Goal: Find specific page/section: Find specific page/section

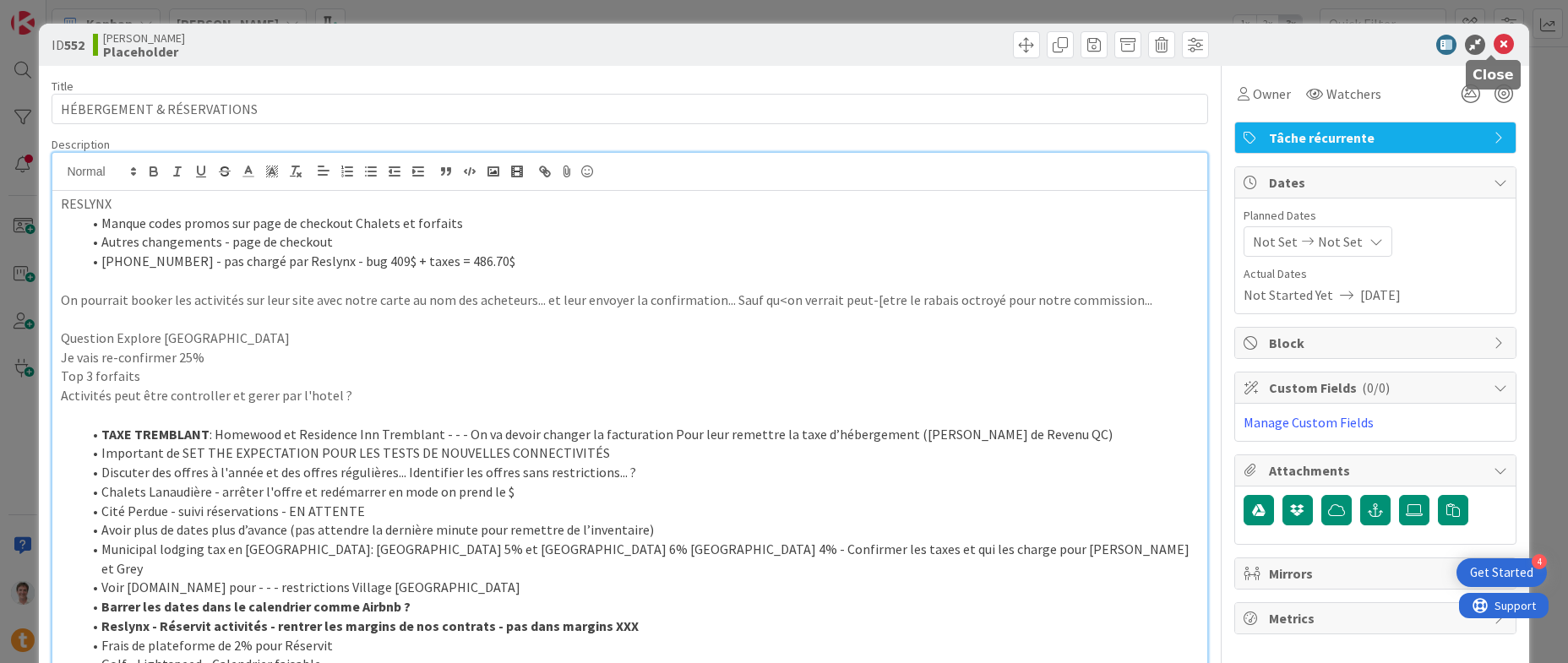
click at [1498, 39] on icon at bounding box center [1503, 44] width 20 height 20
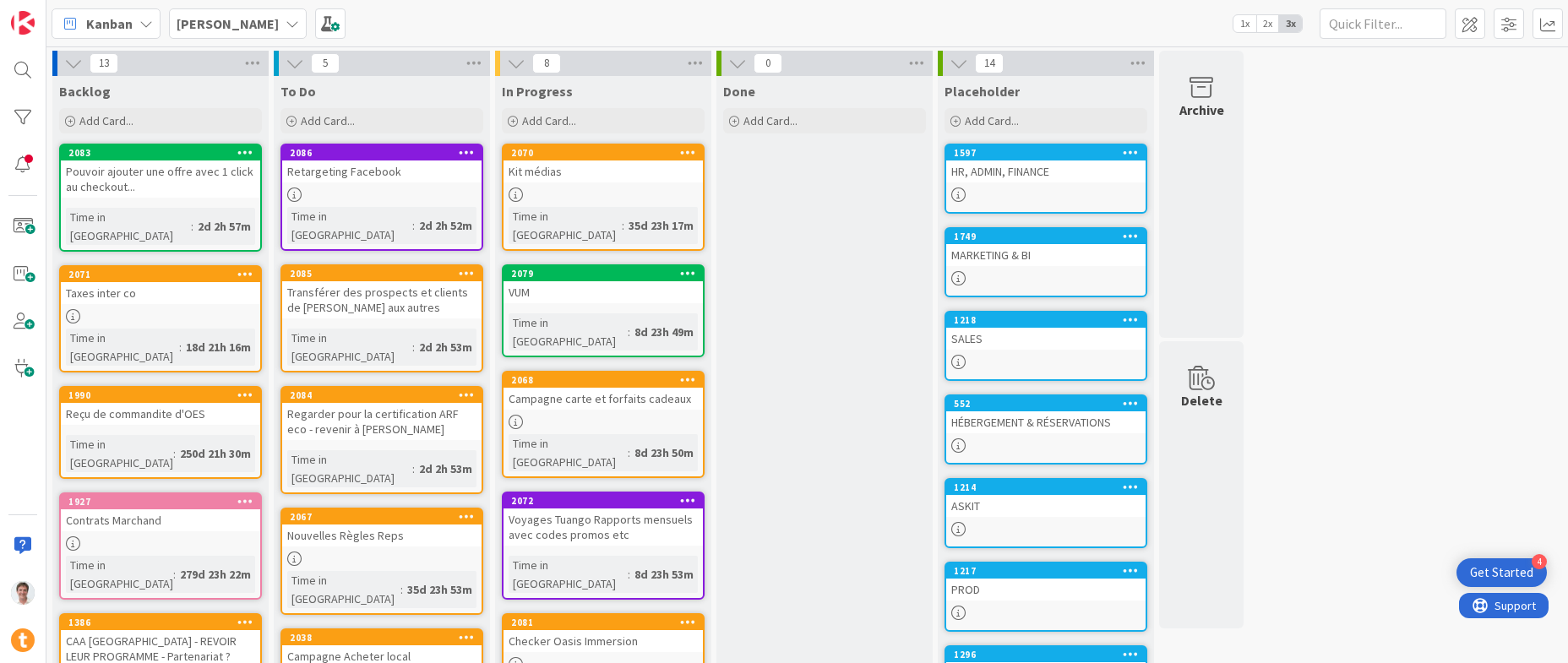
click at [1016, 168] on div "HR, ADMIN, FINANCE" at bounding box center [1046, 171] width 199 height 22
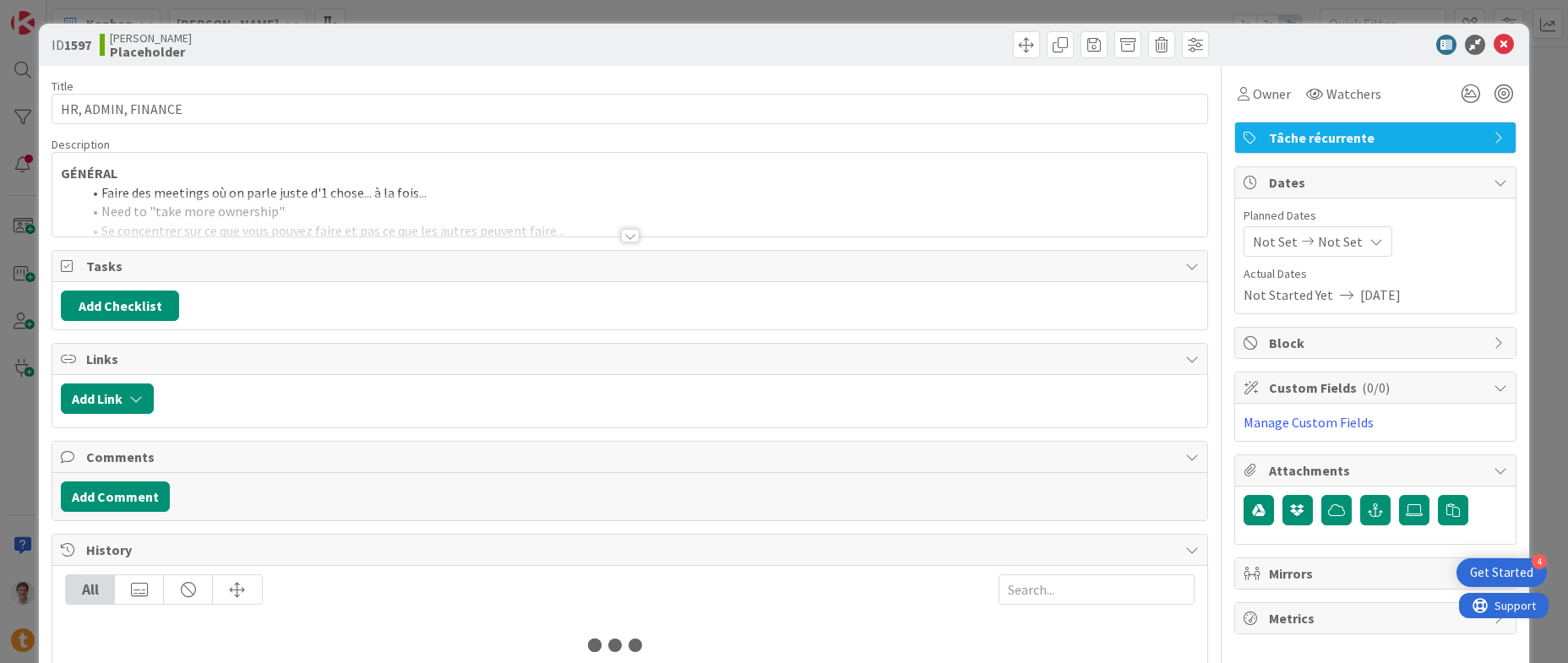
click at [423, 202] on div at bounding box center [629, 215] width 1154 height 43
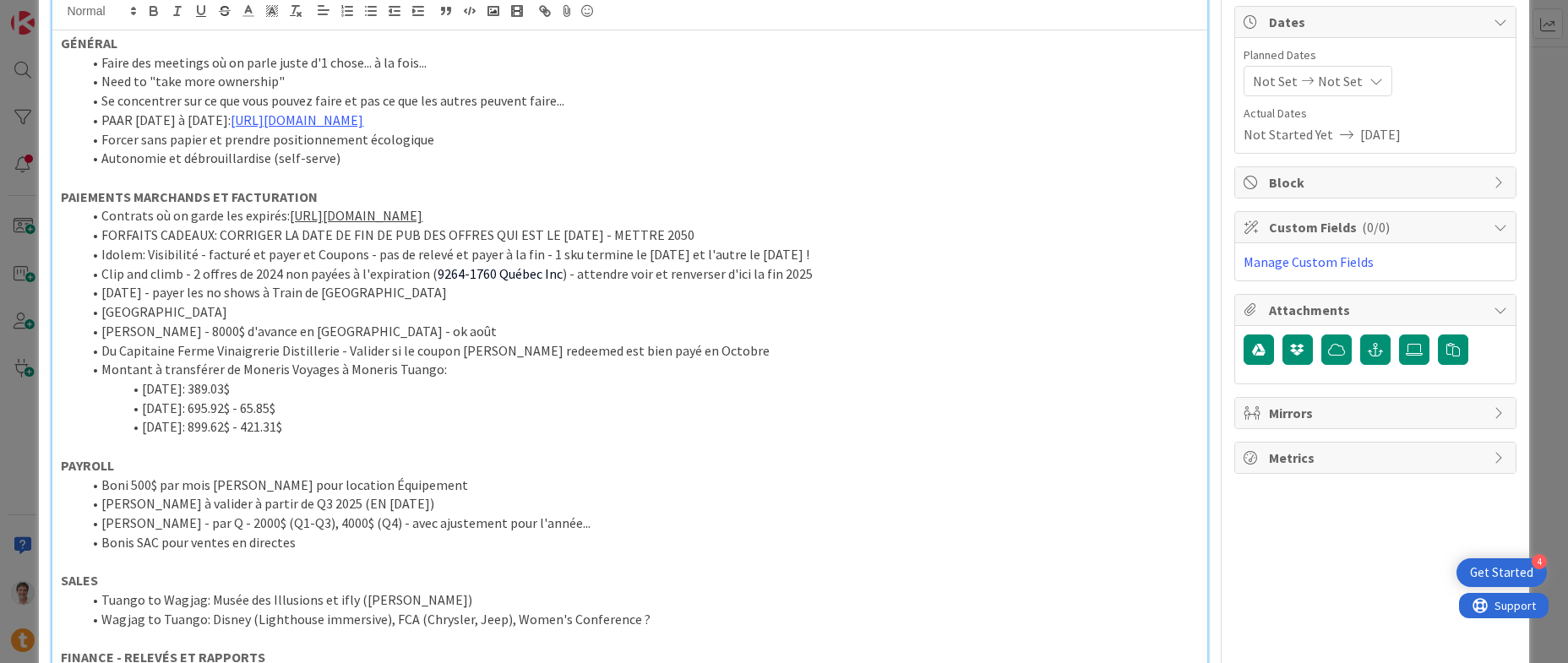
scroll to position [179, 0]
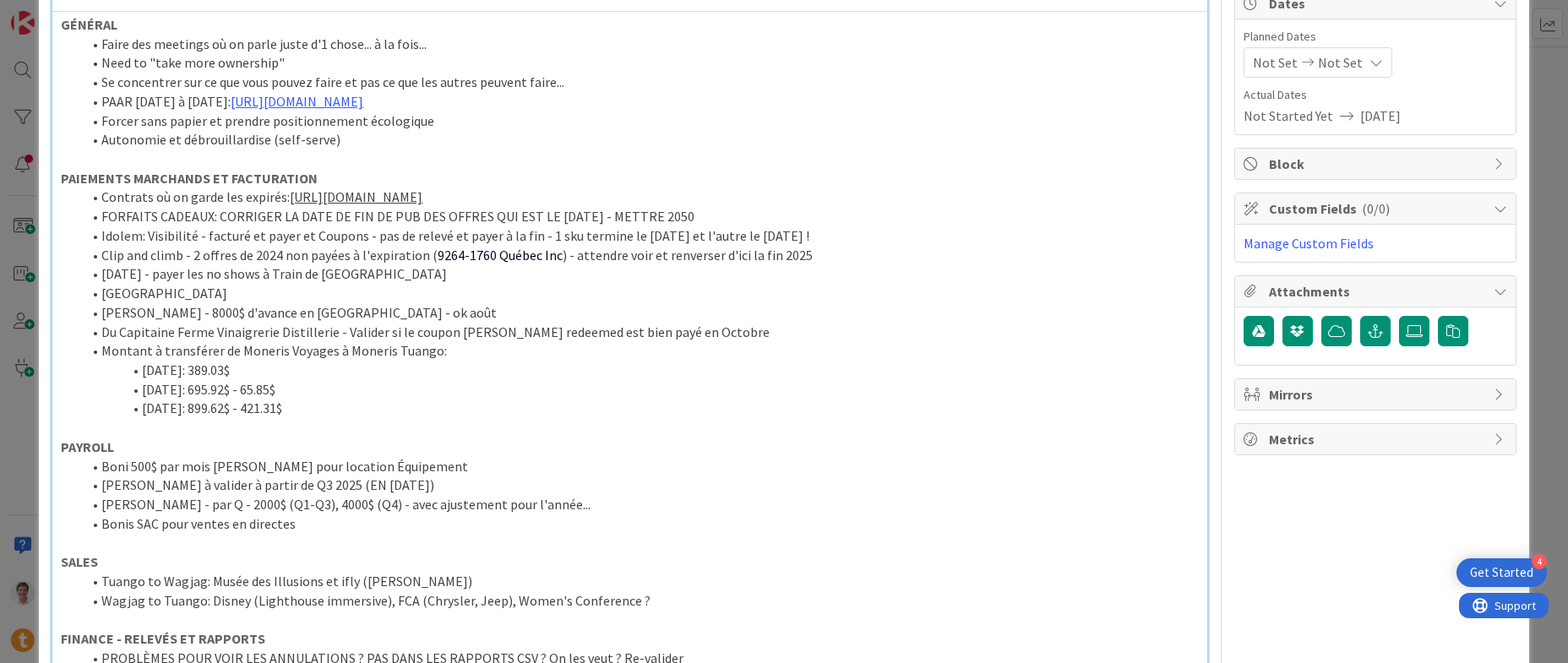
click at [331, 527] on li "Bonis SAC pour ventes en directes" at bounding box center [639, 524] width 1116 height 20
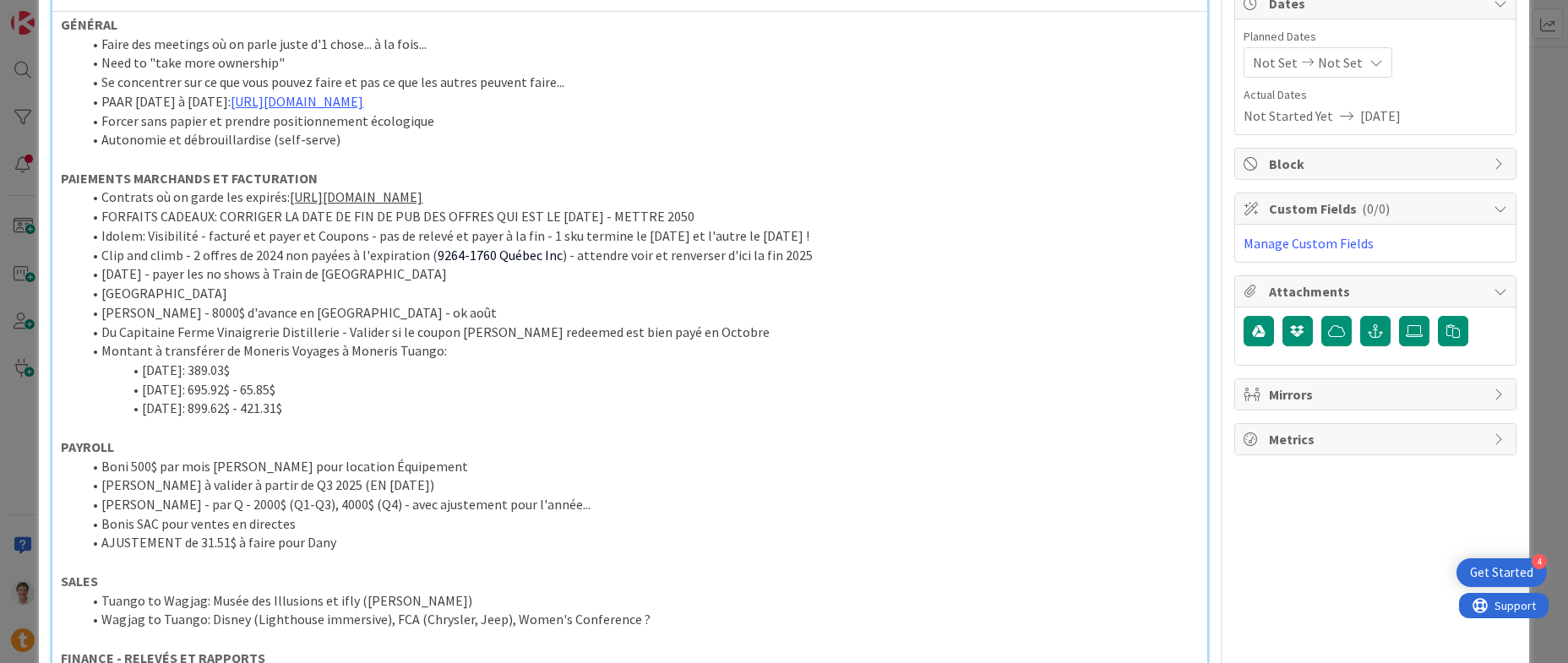
click at [193, 564] on p at bounding box center [629, 562] width 1137 height 20
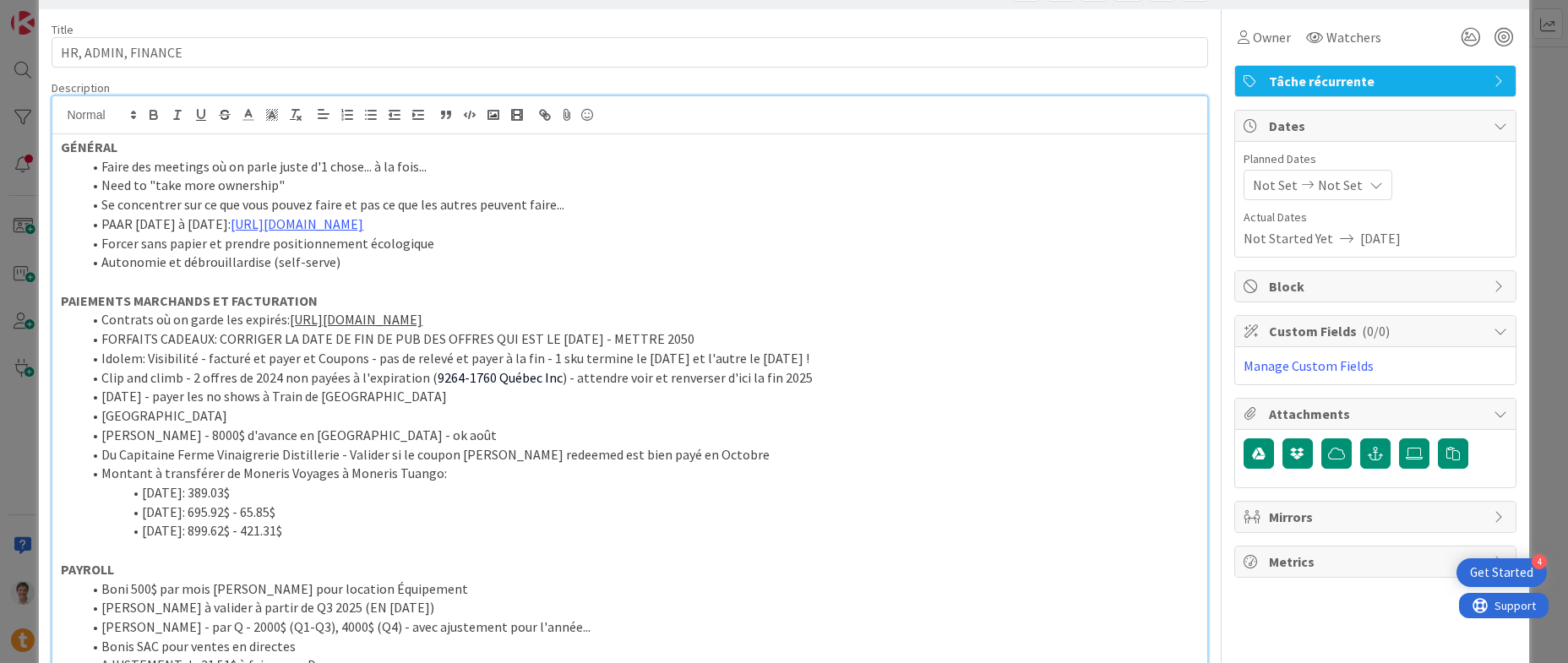
scroll to position [0, 0]
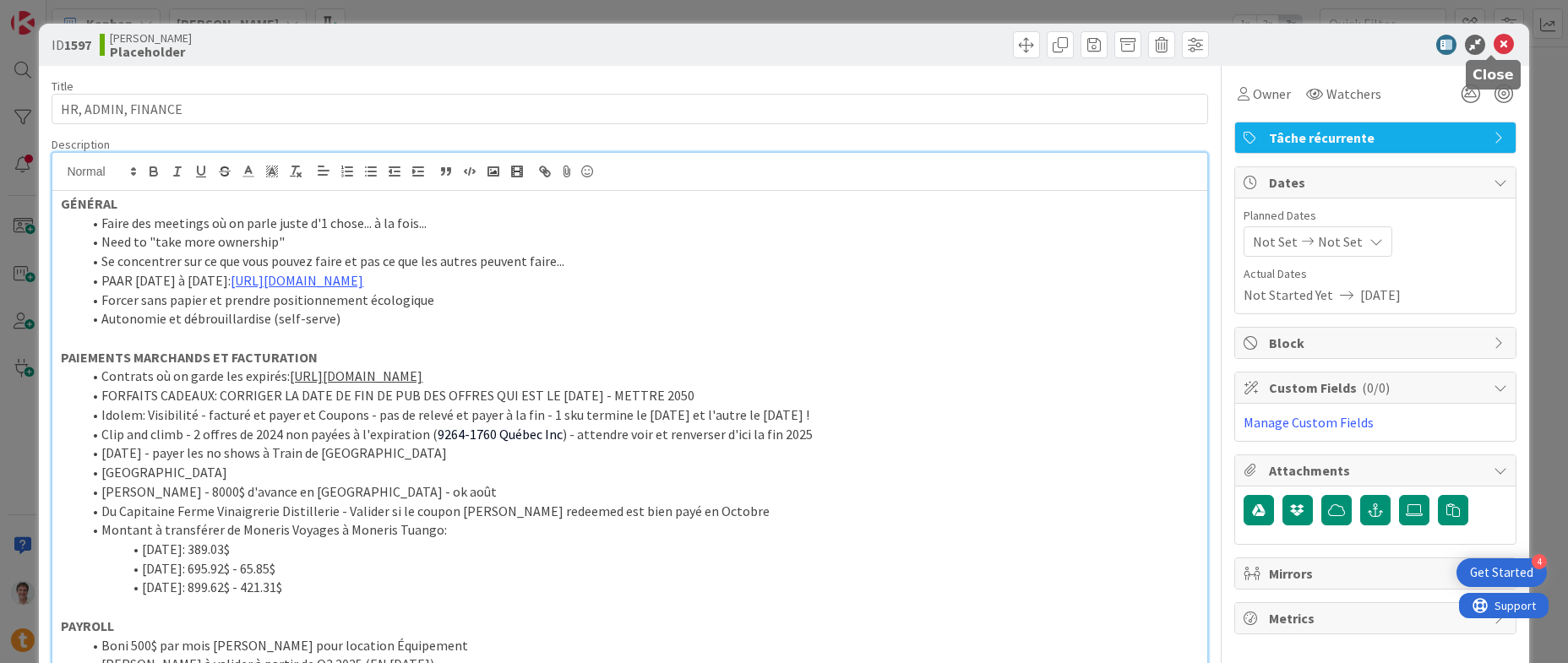
click at [1495, 47] on icon at bounding box center [1503, 44] width 20 height 20
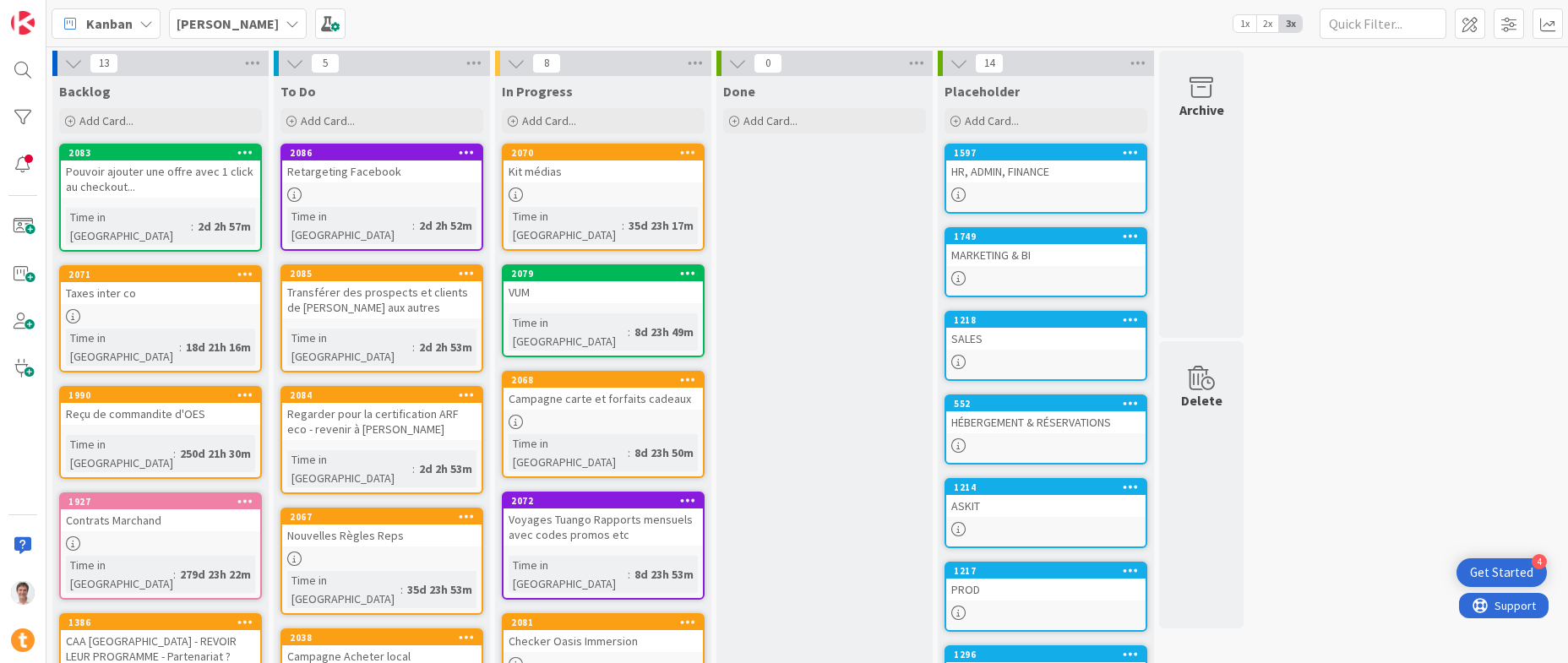
click at [1023, 172] on div "HR, ADMIN, FINANCE" at bounding box center [1046, 171] width 199 height 22
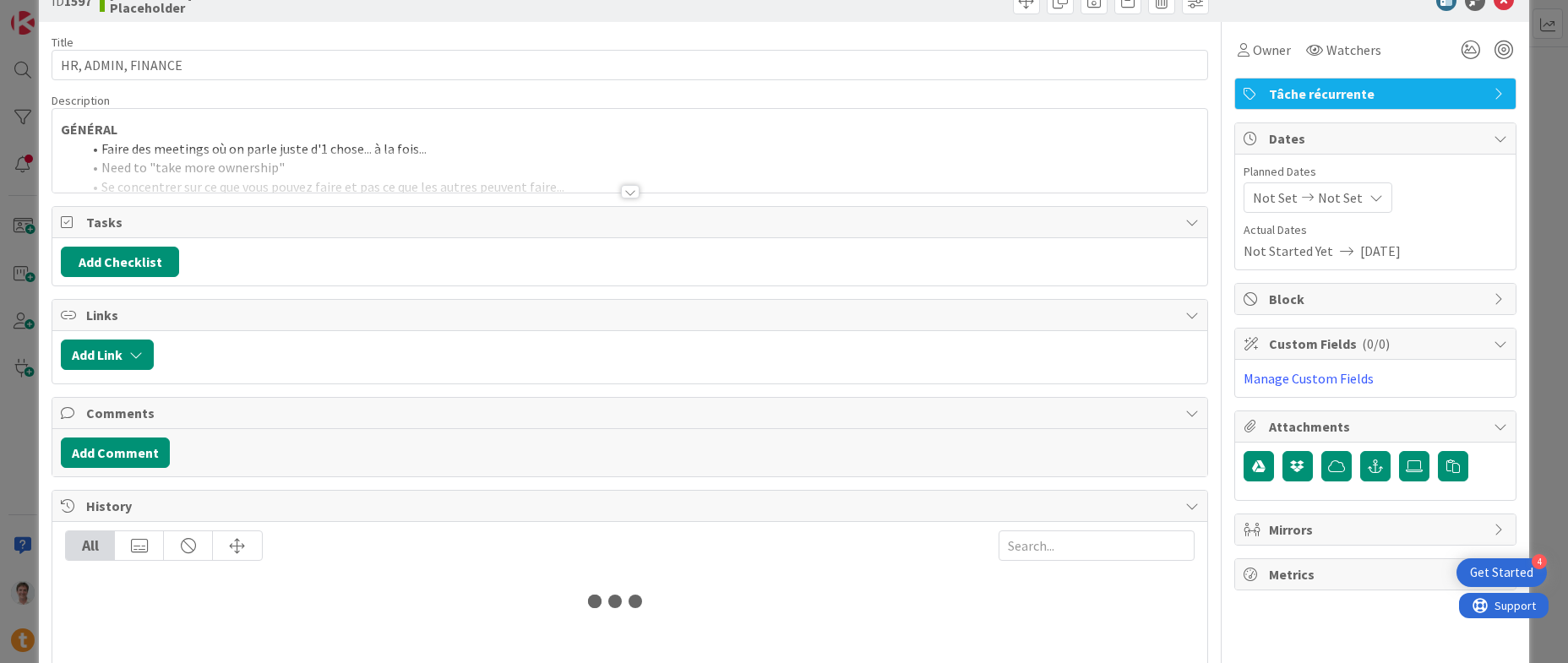
click at [398, 193] on div "Title 18 / 128 HR, ADMIN, FINANCE Description GÉNÉRAL Faire des meetings où on …" at bounding box center [629, 344] width 1155 height 646
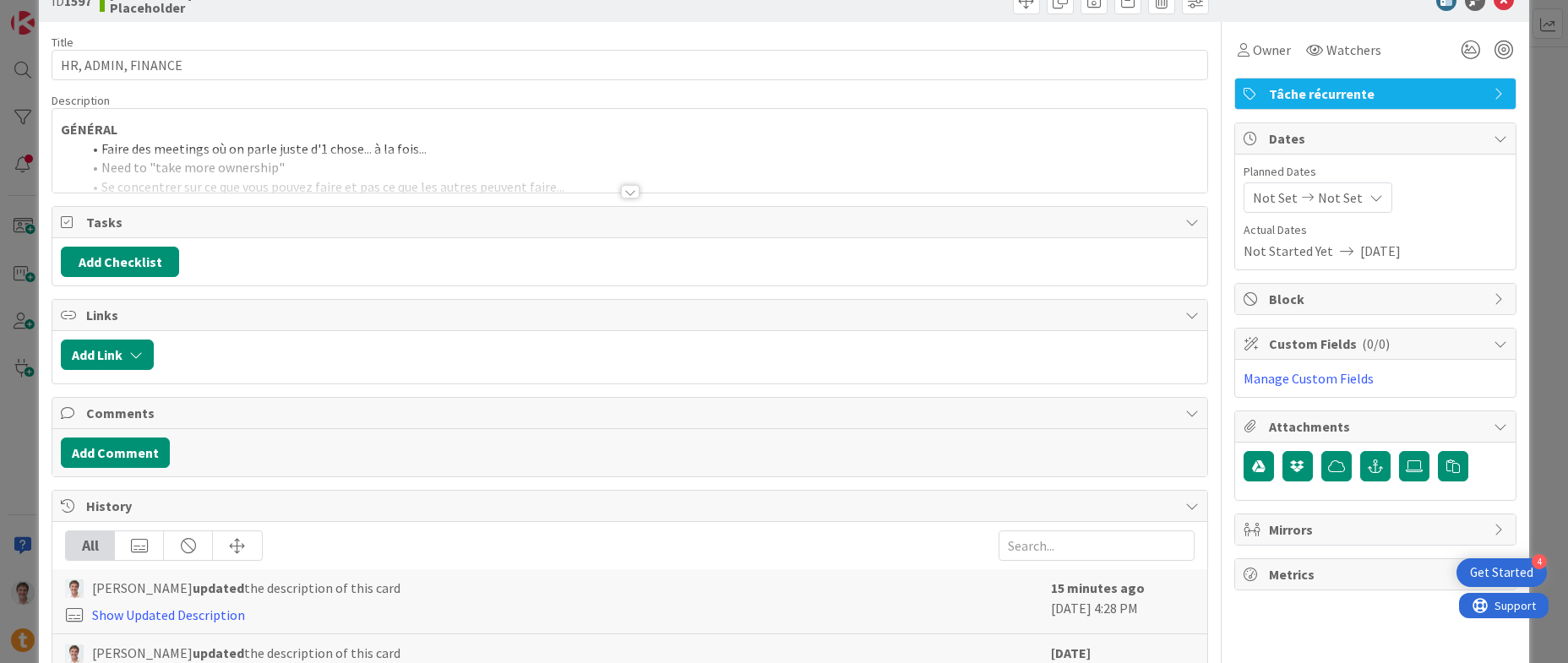
click at [404, 182] on div at bounding box center [629, 171] width 1154 height 43
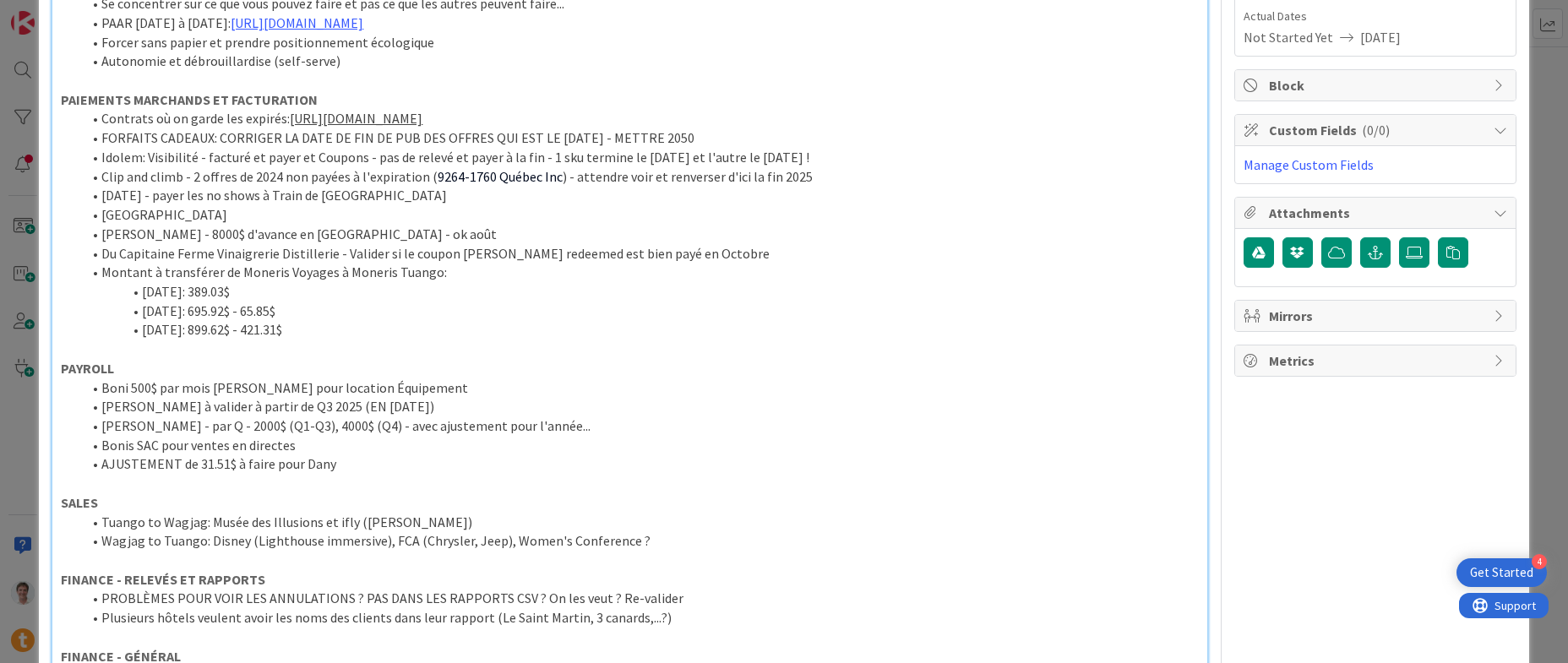
scroll to position [261, 0]
